Goal: Transaction & Acquisition: Purchase product/service

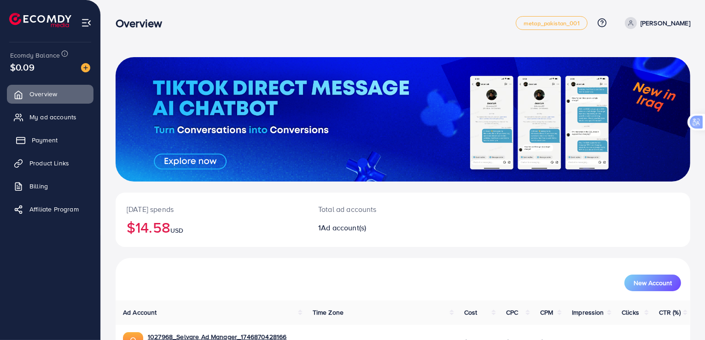
click at [54, 143] on span "Payment" at bounding box center [45, 139] width 26 height 9
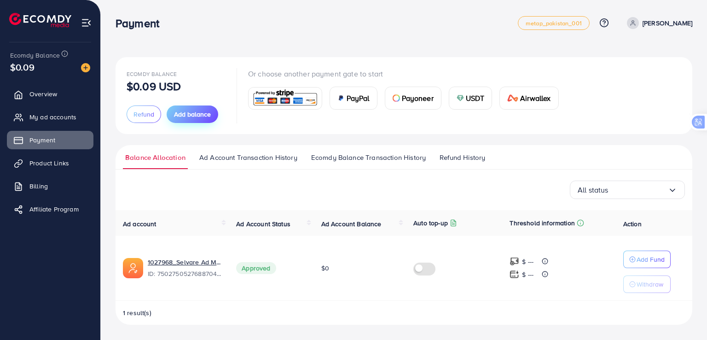
click at [191, 112] on span "Add balance" at bounding box center [192, 114] width 37 height 9
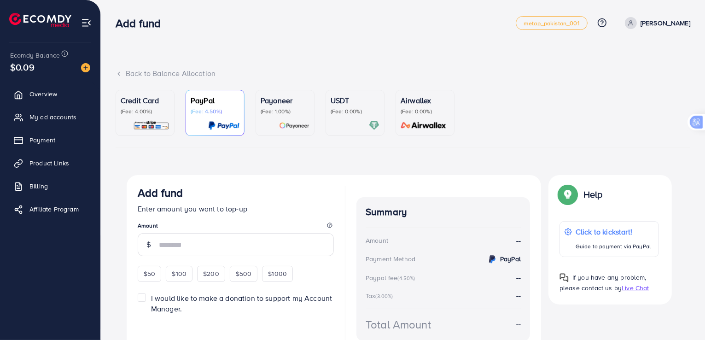
click at [351, 105] on p "USDT" at bounding box center [355, 100] width 49 height 11
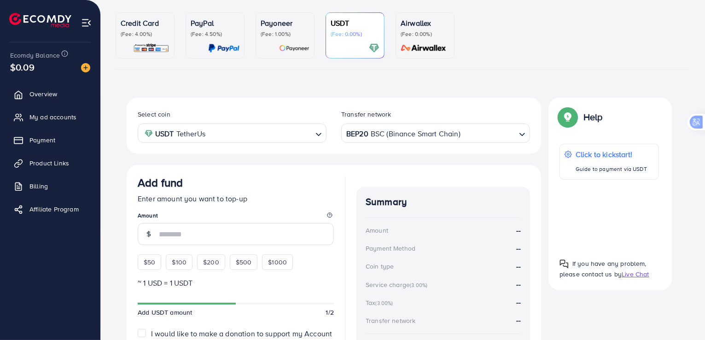
scroll to position [78, 0]
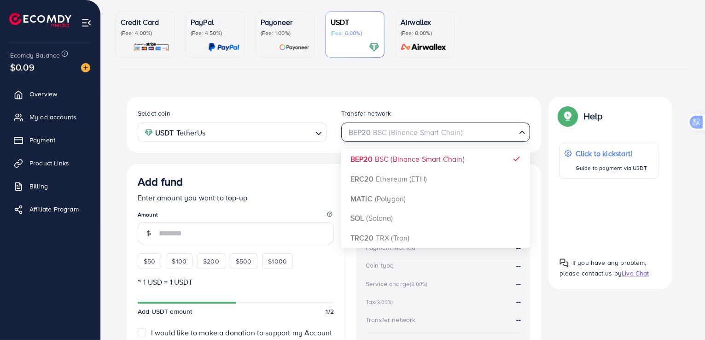
click at [518, 132] on icon "Search for option" at bounding box center [521, 132] width 9 height 9
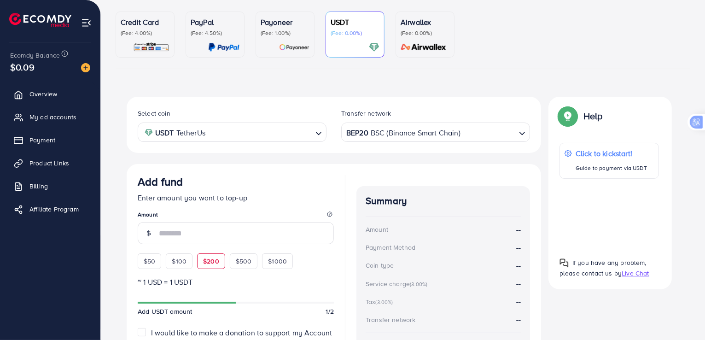
click at [209, 257] on span "$200" at bounding box center [211, 260] width 16 height 9
type input "***"
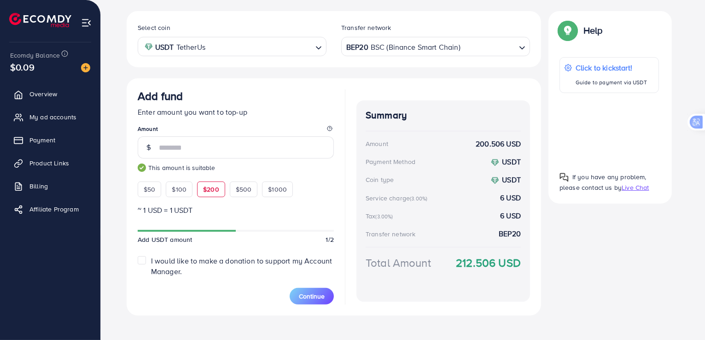
scroll to position [172, 0]
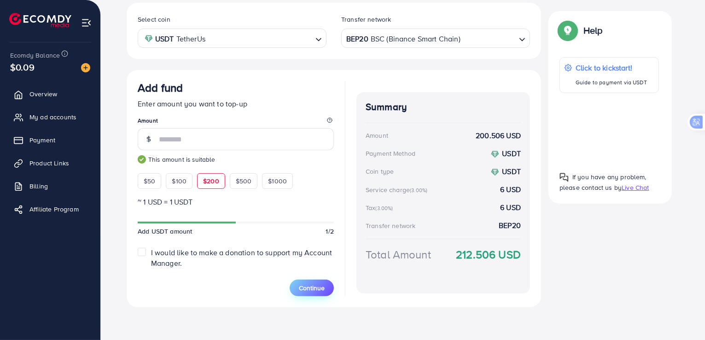
click at [317, 292] on button "Continue" at bounding box center [312, 287] width 44 height 17
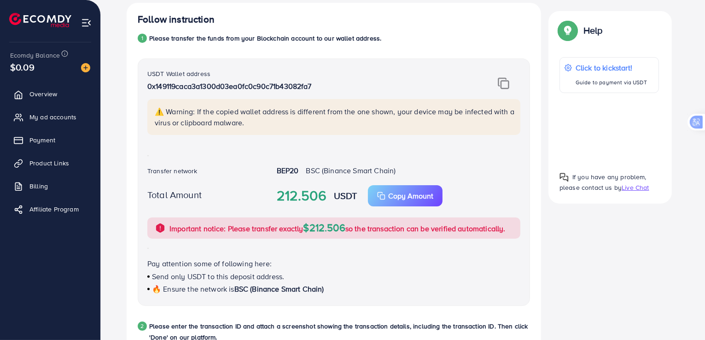
click at [504, 81] on img at bounding box center [504, 83] width 12 height 12
click at [500, 85] on img at bounding box center [504, 83] width 12 height 12
click at [504, 85] on img at bounding box center [504, 83] width 12 height 12
click at [614, 123] on div at bounding box center [608, 128] width 99 height 56
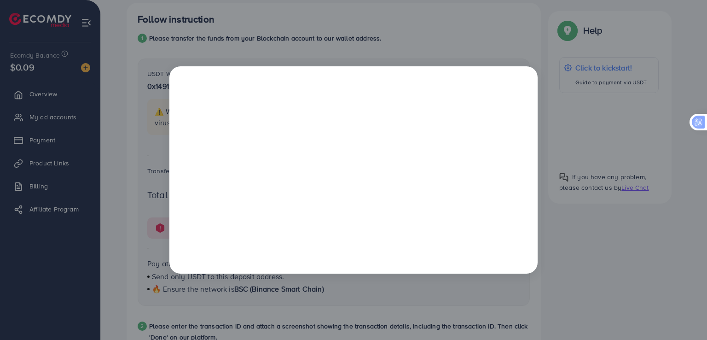
click at [444, 38] on div at bounding box center [353, 170] width 707 height 340
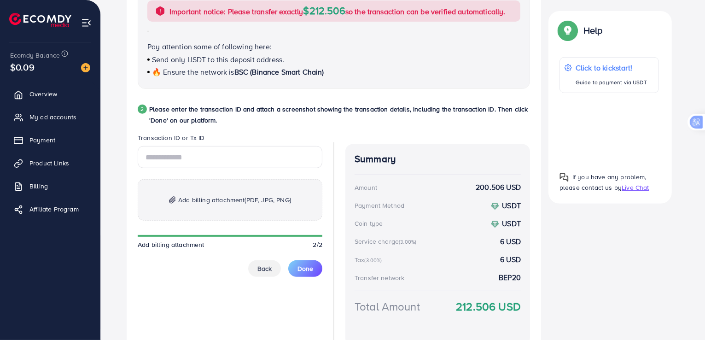
scroll to position [388, 0]
click at [210, 204] on span "Add billing attachment (PDF, JPG, PNG)" at bounding box center [234, 200] width 113 height 11
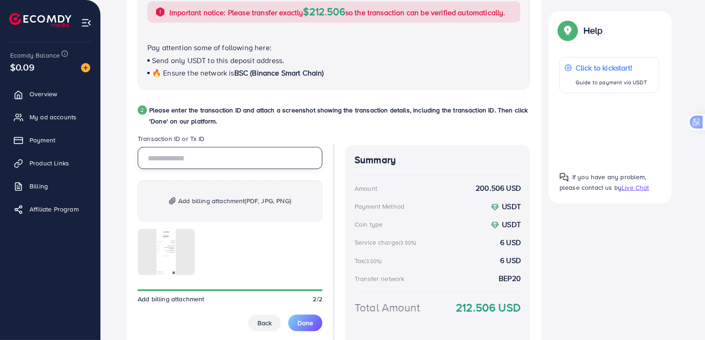
click at [176, 155] on input "text" at bounding box center [230, 158] width 185 height 22
paste input "**********"
type input "**********"
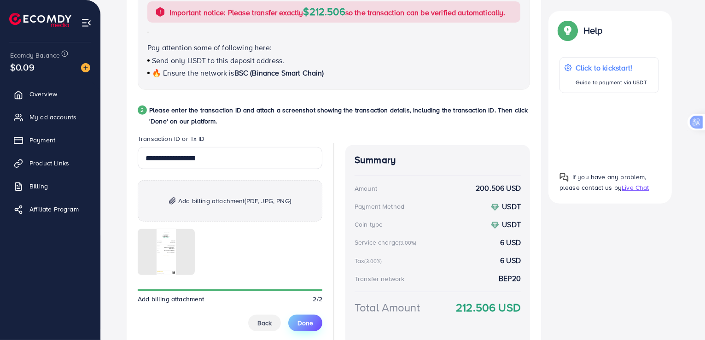
click at [305, 320] on span "Done" at bounding box center [305, 322] width 16 height 9
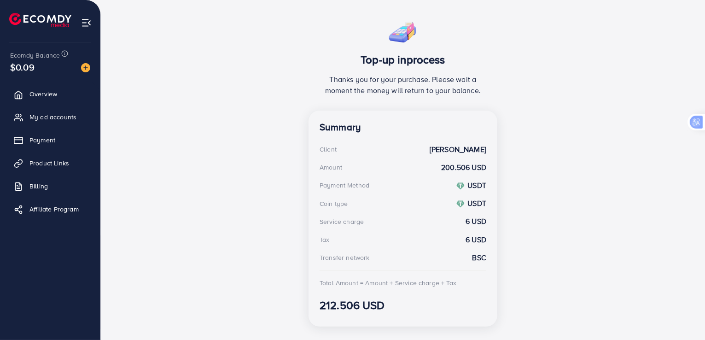
scroll to position [169, 0]
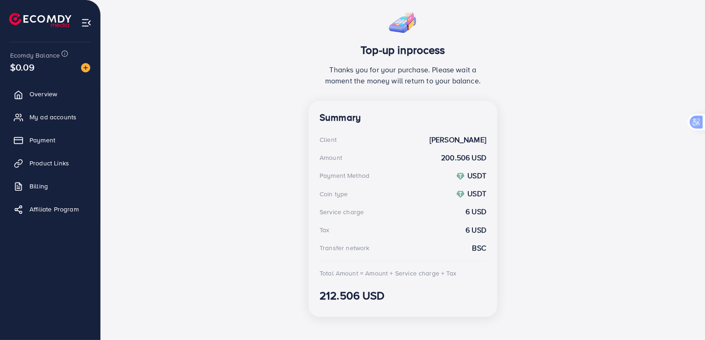
click at [305, 320] on div "Top-up inprocess Thanks you for your purchase. Please wait a moment the money w…" at bounding box center [403, 165] width 575 height 319
click at [275, 299] on div "Top-up inprocess Thanks you for your purchase. Please wait a moment the money w…" at bounding box center [403, 165] width 575 height 319
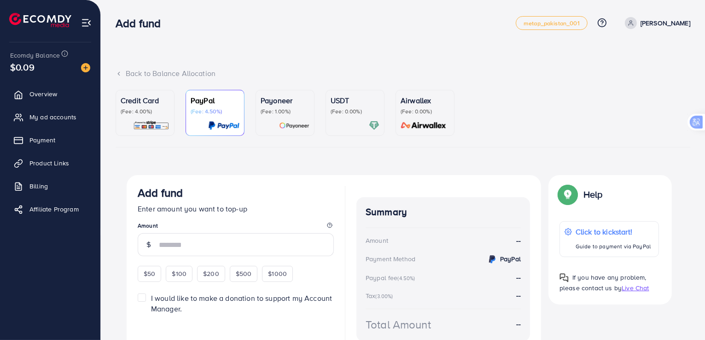
click at [352, 122] on div at bounding box center [355, 125] width 49 height 11
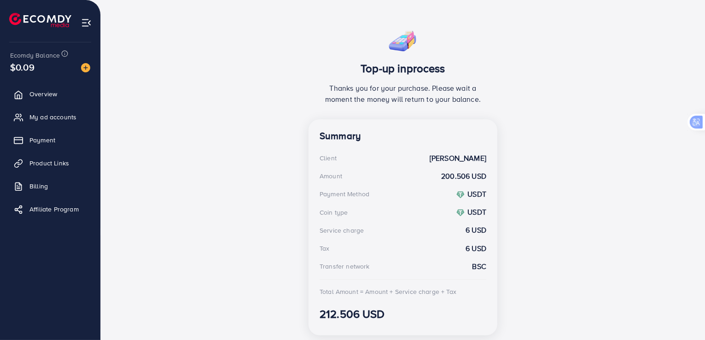
scroll to position [165, 0]
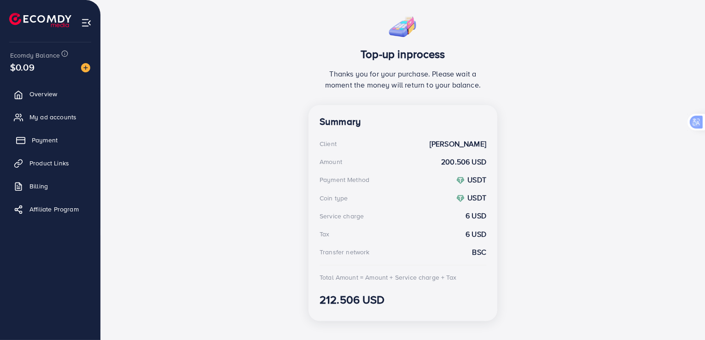
click at [41, 137] on span "Payment" at bounding box center [45, 139] width 26 height 9
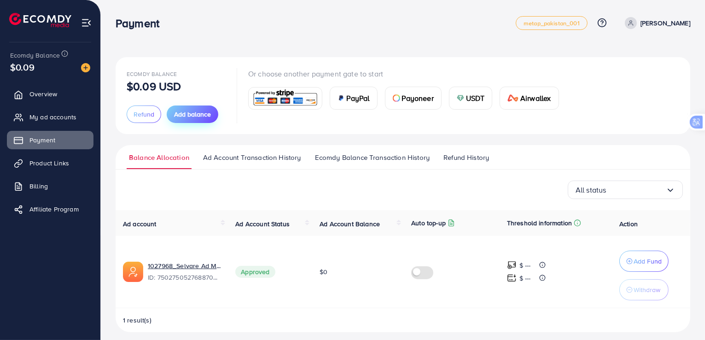
click at [203, 113] on span "Add balance" at bounding box center [192, 114] width 37 height 9
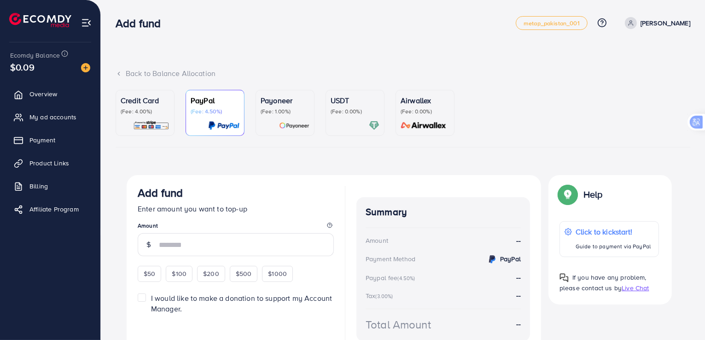
click at [328, 99] on link "USDT (Fee: 0.00%)" at bounding box center [354, 113] width 59 height 46
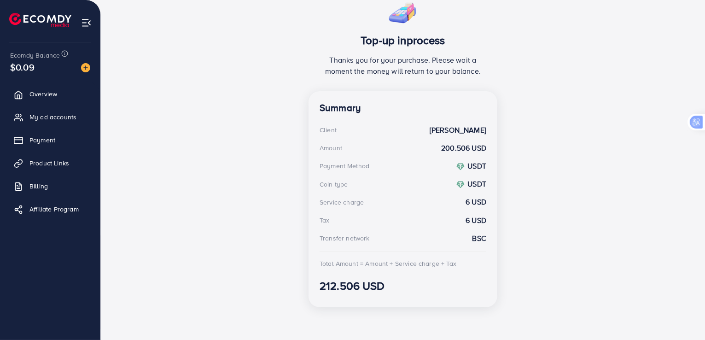
scroll to position [180, 0]
drag, startPoint x: 423, startPoint y: 262, endPoint x: 384, endPoint y: 115, distance: 152.8
click at [384, 115] on div "Summary Client Abdullah Mahmood Amount 200.506 USD Payment Method USDT Coin typ…" at bounding box center [402, 199] width 189 height 216
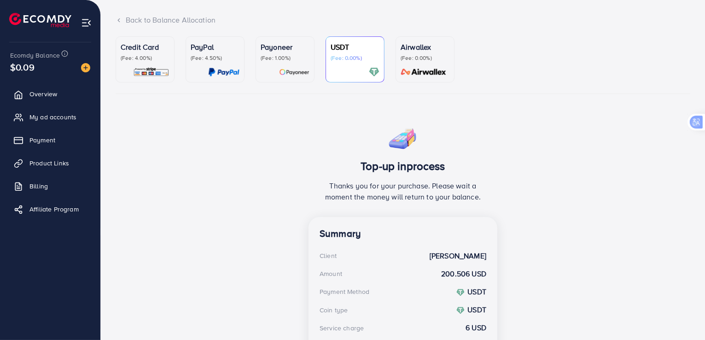
scroll to position [52, 0]
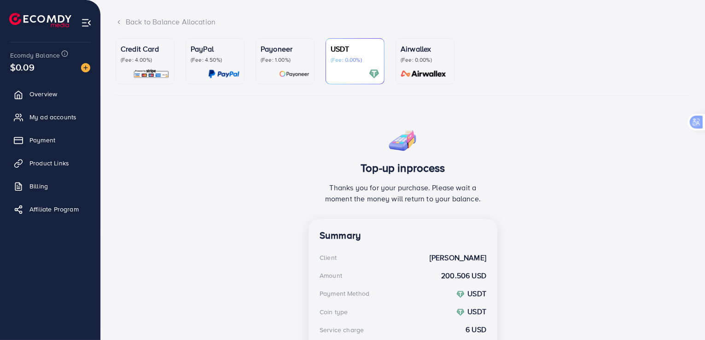
click at [338, 55] on div "USDT (Fee: 0.00%)" at bounding box center [355, 53] width 49 height 20
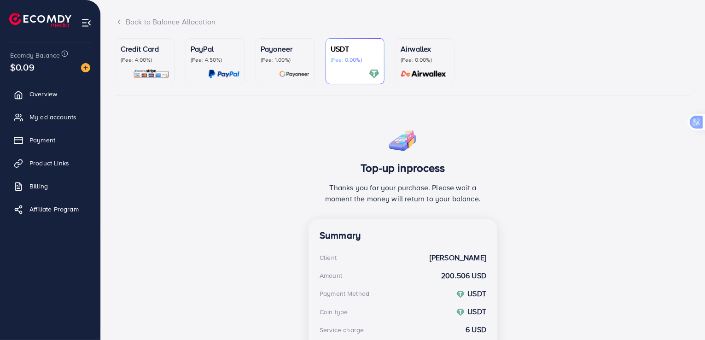
scroll to position [180, 0]
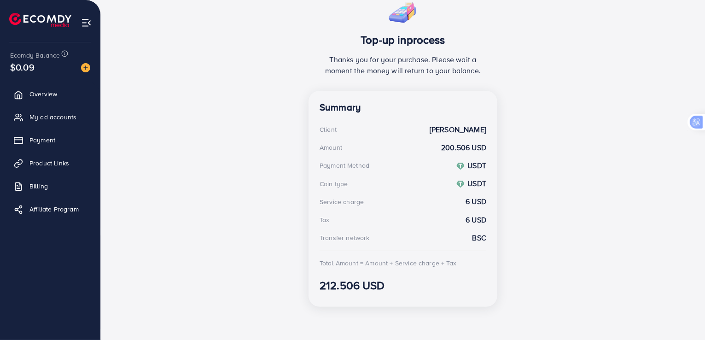
click at [456, 172] on div "Summary Client Abdullah Mahmood Amount 200.506 USD Payment Method USDT Coin typ…" at bounding box center [402, 199] width 189 height 216
click at [594, 168] on div "Top-up inprocess Thanks you for your purchase. Please wait a moment the money w…" at bounding box center [403, 154] width 575 height 319
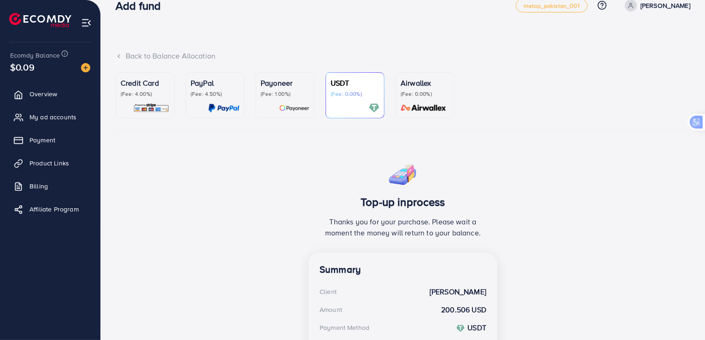
scroll to position [17, 0]
click at [136, 59] on div "Back to Balance Allocation" at bounding box center [403, 57] width 575 height 11
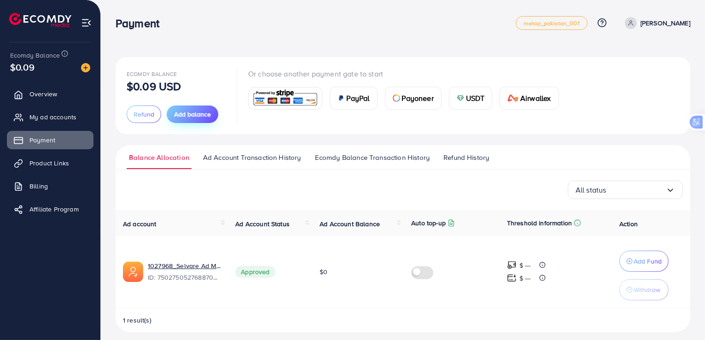
click at [184, 118] on span "Add balance" at bounding box center [192, 114] width 37 height 9
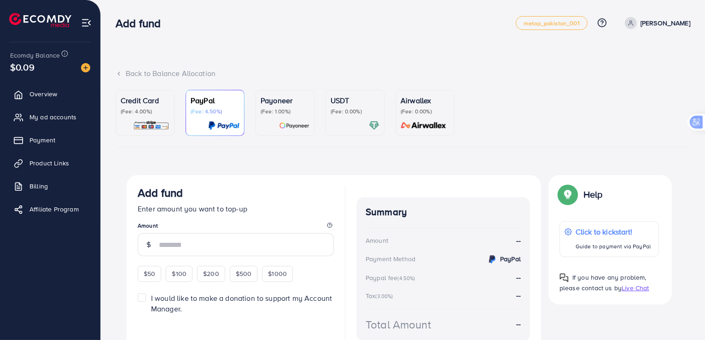
scroll to position [48, 0]
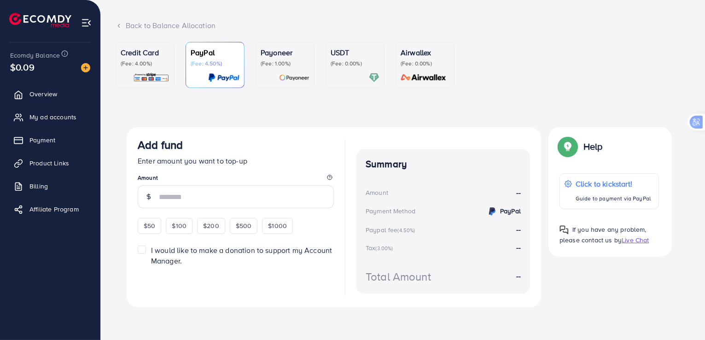
click at [151, 53] on p "Credit Card" at bounding box center [145, 52] width 49 height 11
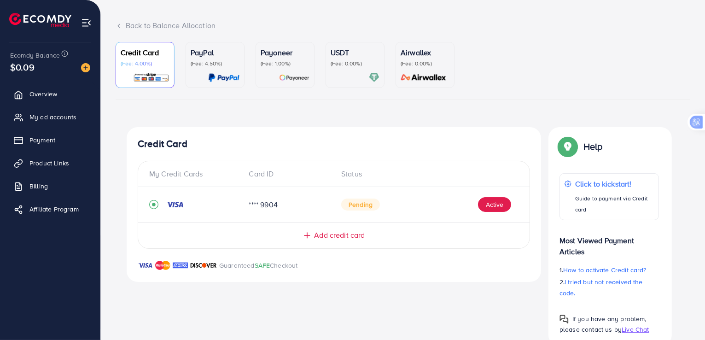
click at [229, 63] on p "(Fee: 4.50%)" at bounding box center [215, 63] width 49 height 7
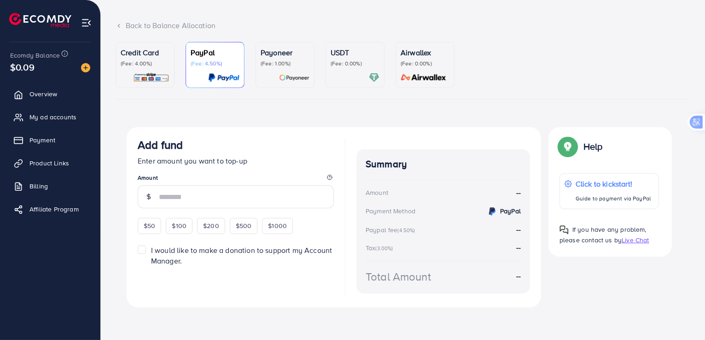
click at [273, 62] on p "(Fee: 1.00%)" at bounding box center [285, 63] width 49 height 7
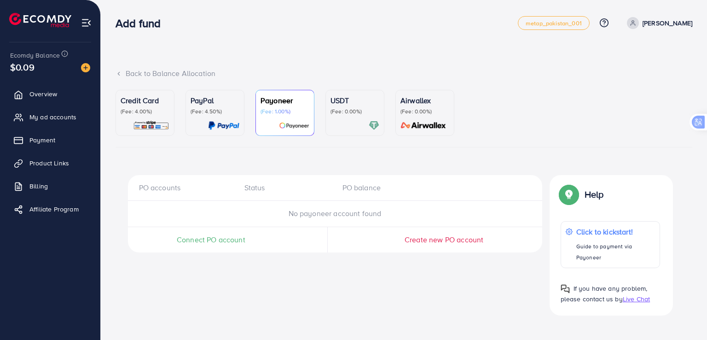
click at [352, 104] on p "USDT" at bounding box center [355, 100] width 49 height 11
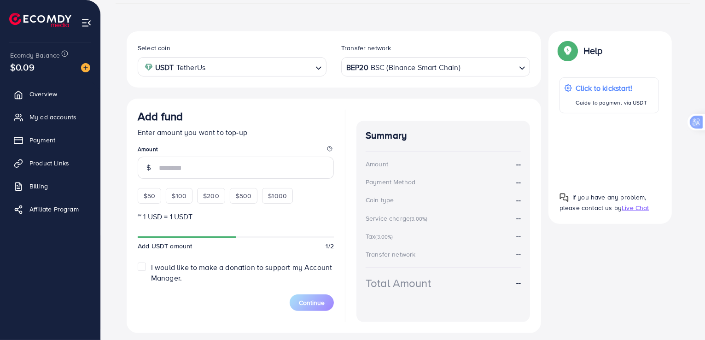
scroll to position [145, 0]
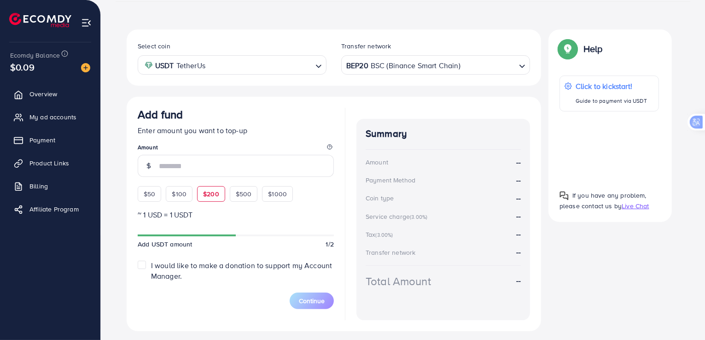
click at [208, 190] on span "$200" at bounding box center [211, 193] width 16 height 9
type input "***"
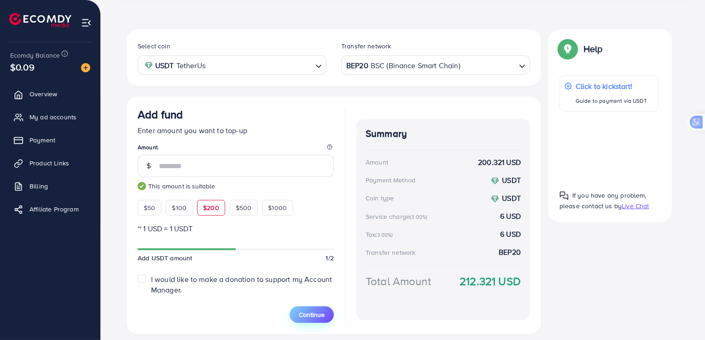
click at [310, 311] on span "Continue" at bounding box center [312, 314] width 26 height 9
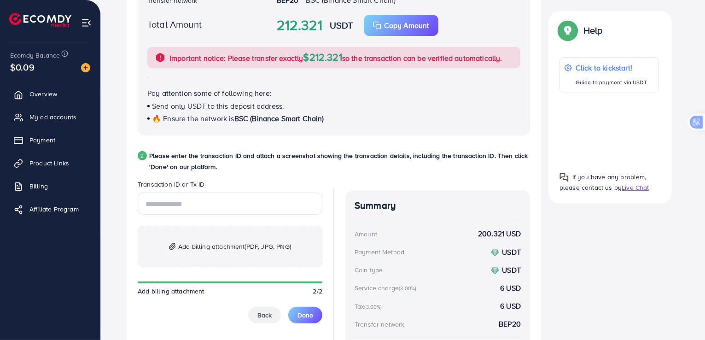
scroll to position [341, 0]
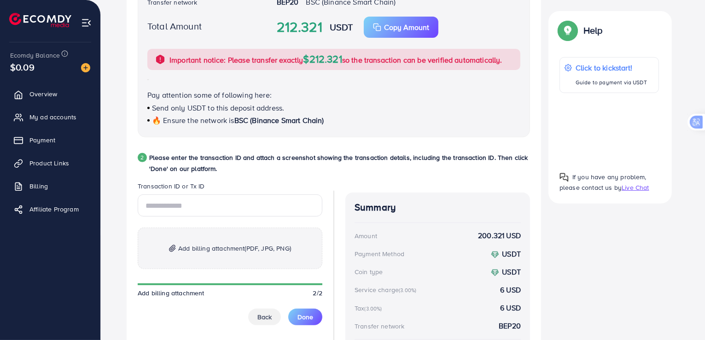
click at [218, 236] on p "Add billing attachment (PDF, JPG, PNG)" at bounding box center [230, 247] width 185 height 41
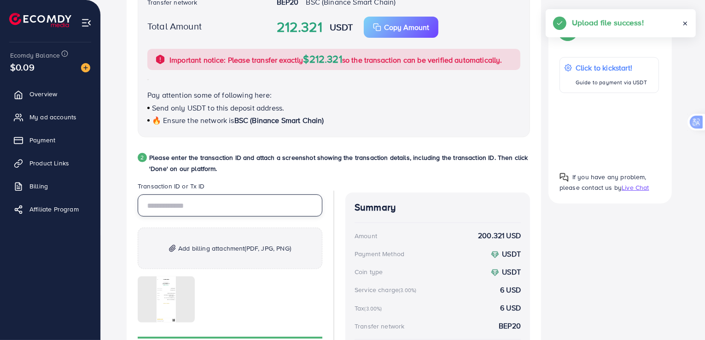
click at [199, 200] on input "text" at bounding box center [230, 205] width 185 height 22
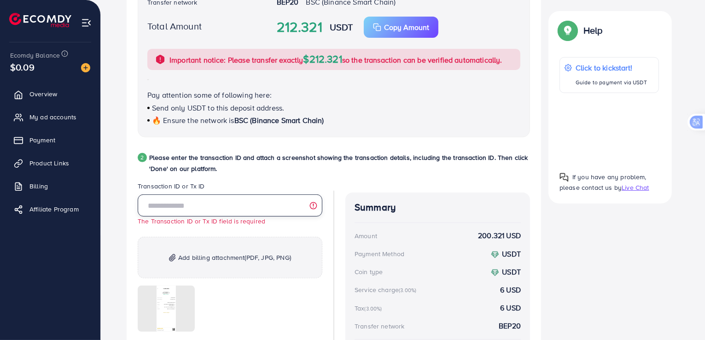
paste input "**********"
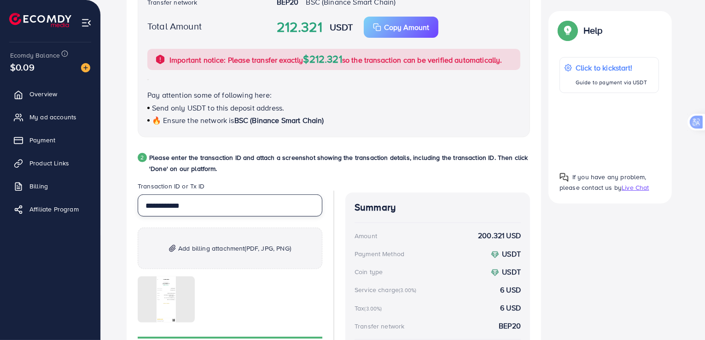
type input "**********"
click at [589, 252] on div "**********" at bounding box center [403, 119] width 552 height 570
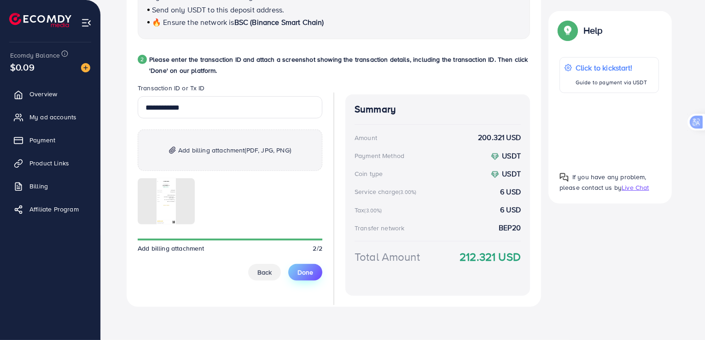
click at [308, 270] on span "Done" at bounding box center [305, 271] width 16 height 9
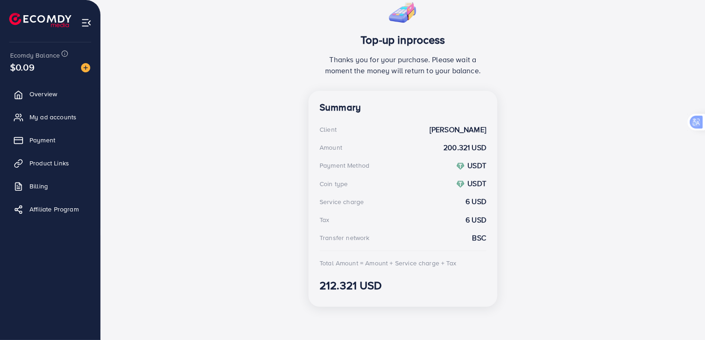
scroll to position [169, 0]
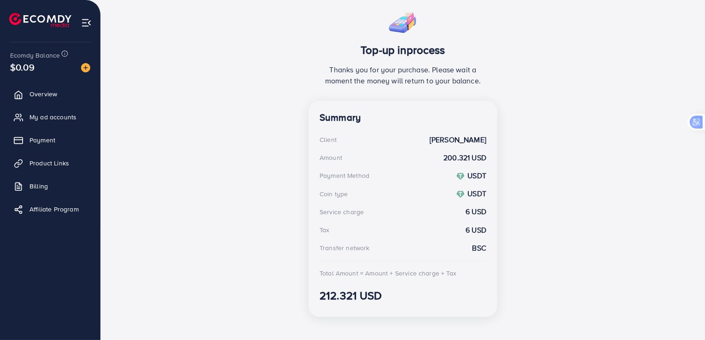
drag, startPoint x: 308, startPoint y: 270, endPoint x: 273, endPoint y: 277, distance: 36.5
click at [273, 277] on div "Top-up inprocess Thanks you for your purchase. Please wait a moment the money w…" at bounding box center [403, 165] width 575 height 319
click at [149, 190] on div "Top-up inprocess Thanks you for your purchase. Please wait a moment the money w…" at bounding box center [403, 165] width 575 height 319
click at [51, 185] on link "Billing" at bounding box center [50, 186] width 87 height 18
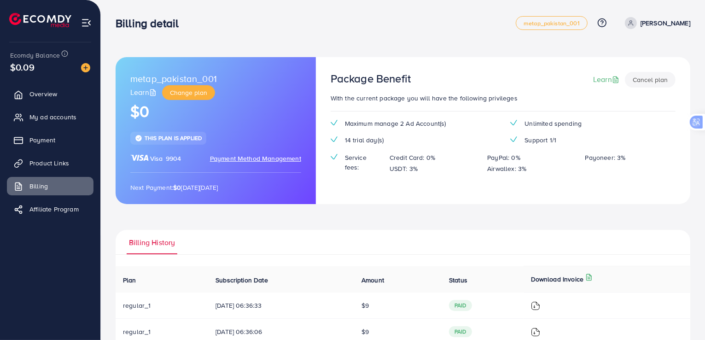
scroll to position [52, 0]
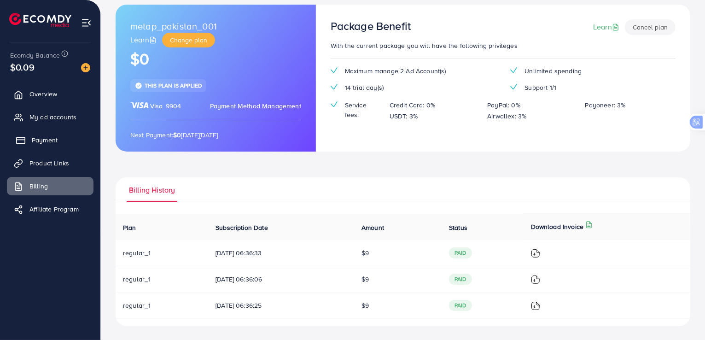
click at [14, 143] on link "Payment" at bounding box center [50, 140] width 87 height 18
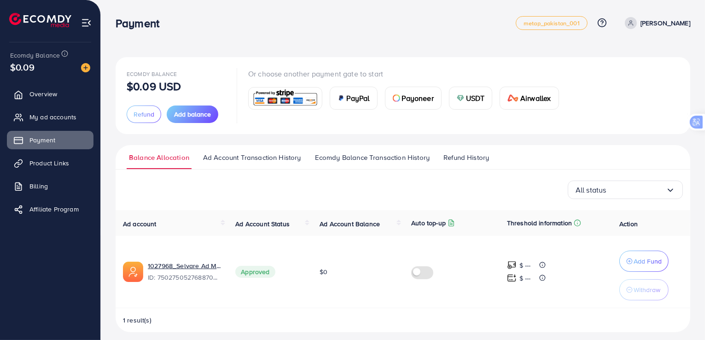
click at [262, 157] on span "Ad Account Transaction History" at bounding box center [252, 157] width 98 height 10
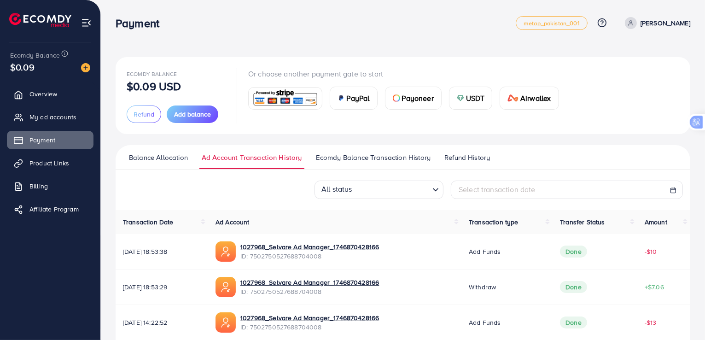
click at [341, 154] on span "Ecomdy Balance Transaction History" at bounding box center [373, 157] width 115 height 10
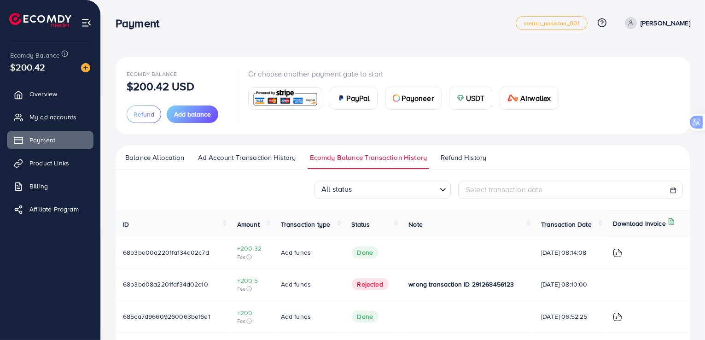
click at [151, 157] on span "Balance Allocation" at bounding box center [154, 157] width 59 height 10
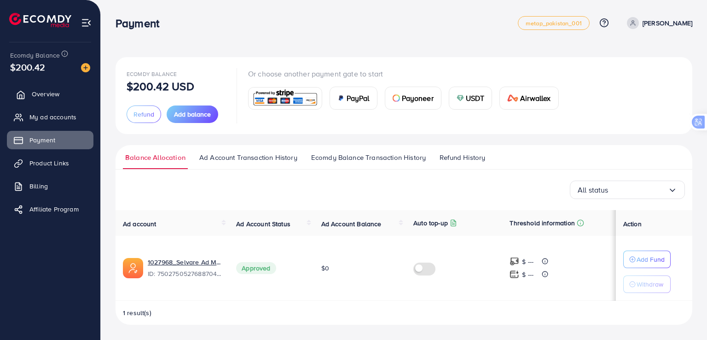
click at [67, 93] on link "Overview" at bounding box center [50, 94] width 87 height 18
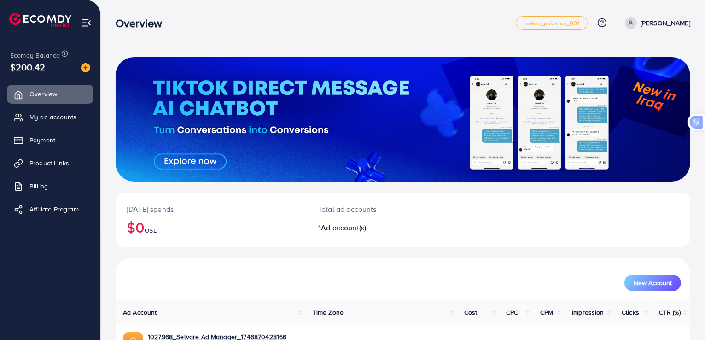
scroll to position [59, 0]
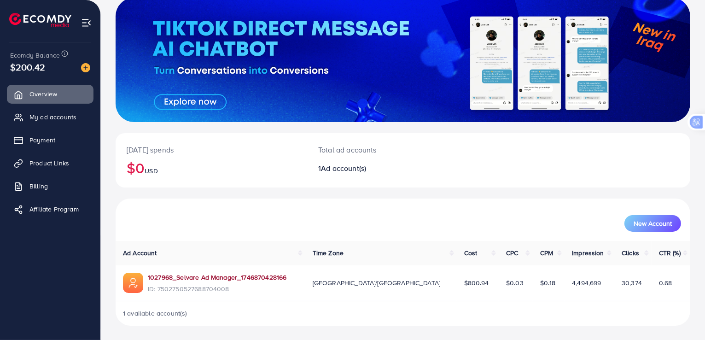
click at [252, 275] on link "1027968_Selvare Ad Manager_1746870428166" at bounding box center [217, 277] width 139 height 9
